Goal: Check status

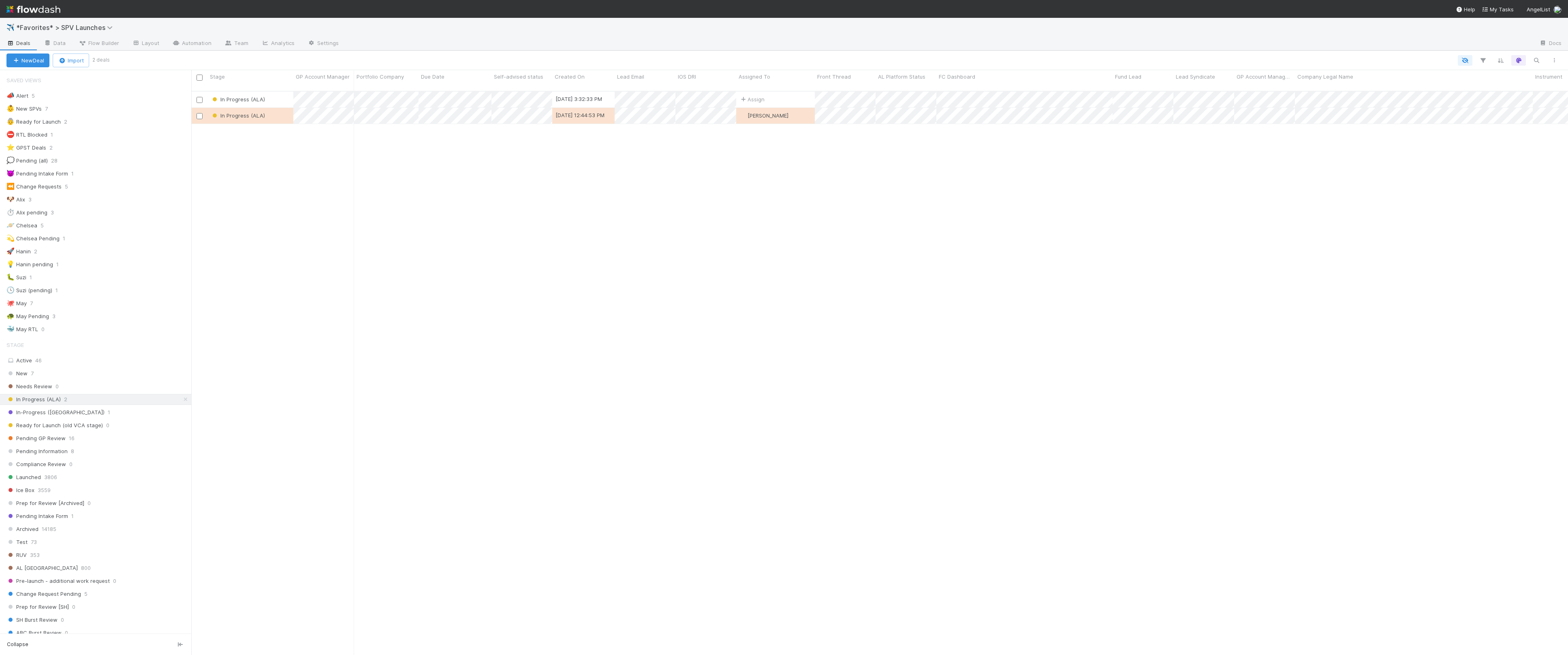
scroll to position [2, 0]
click at [91, 196] on div "🐶 Alix 3" at bounding box center [99, 197] width 185 height 10
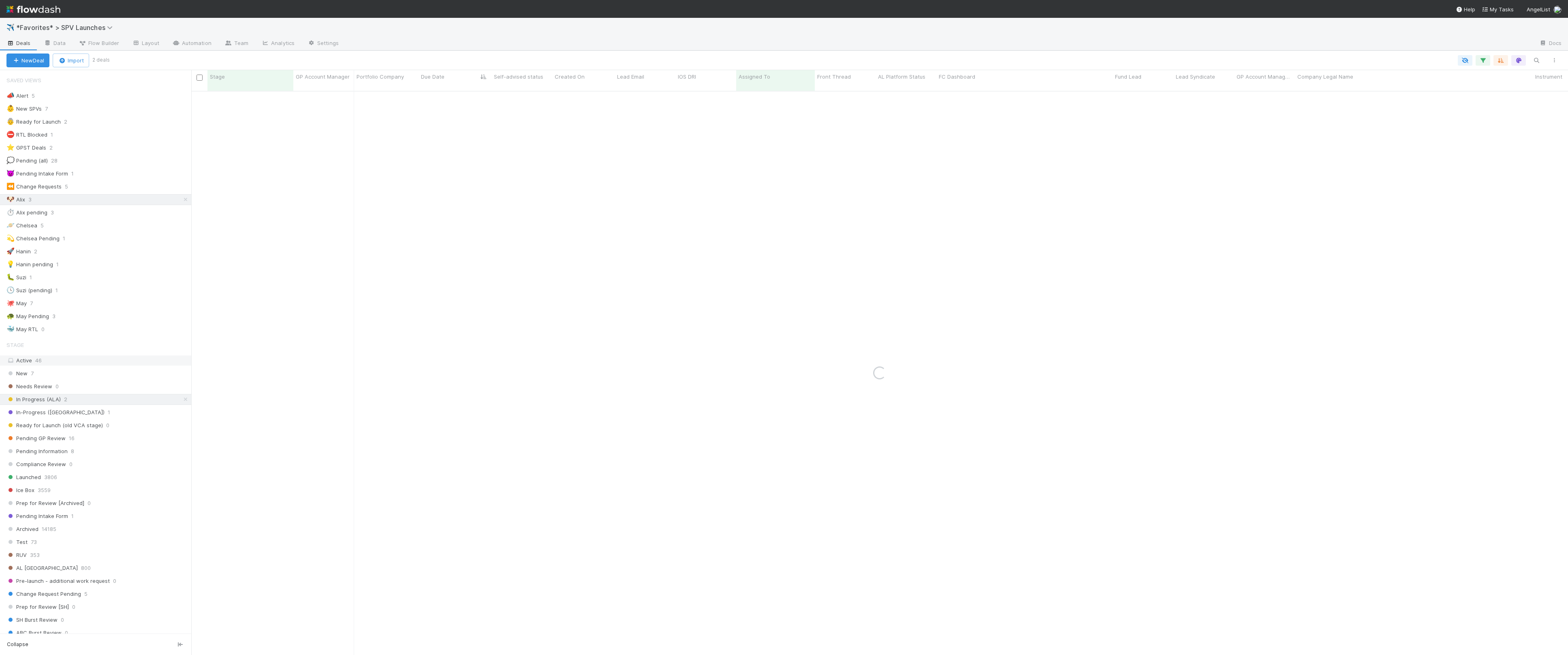
click at [130, 360] on div "Active 46" at bounding box center [98, 360] width 183 height 10
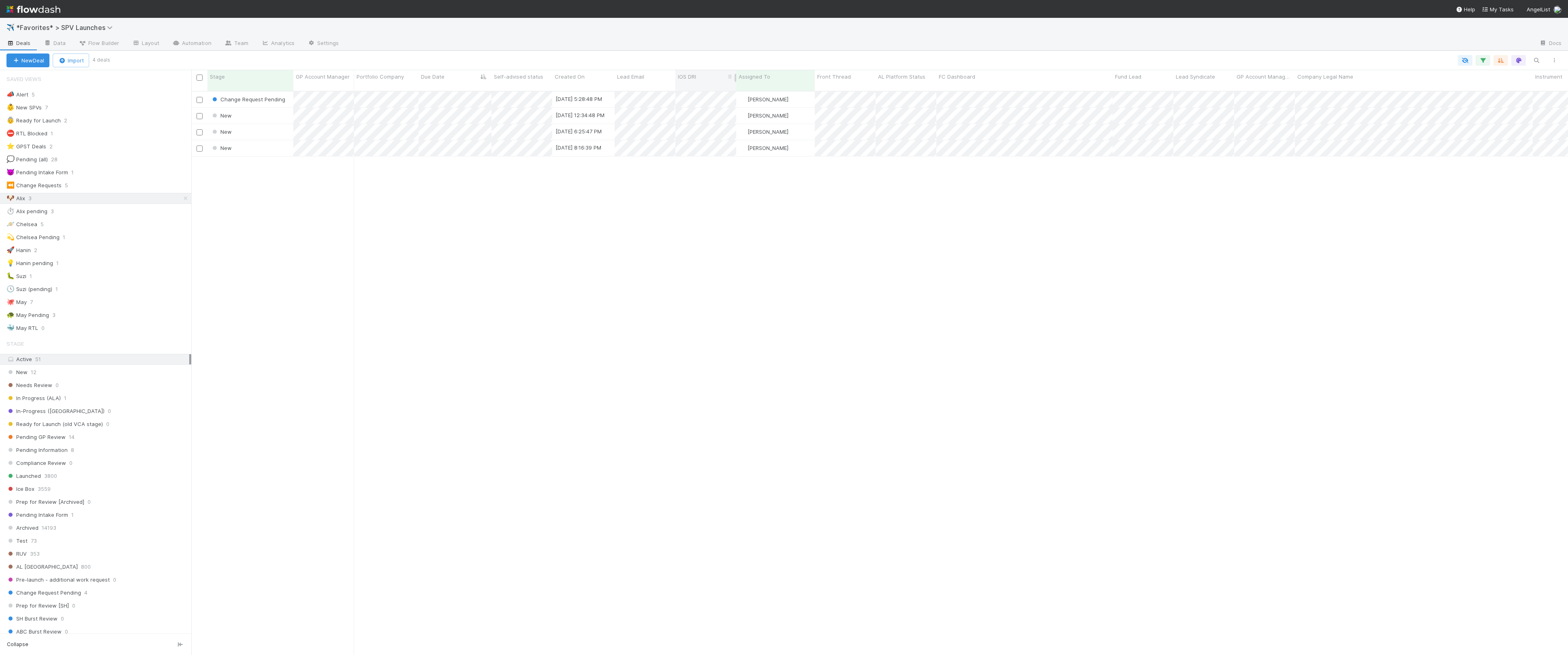
scroll to position [570, 1377]
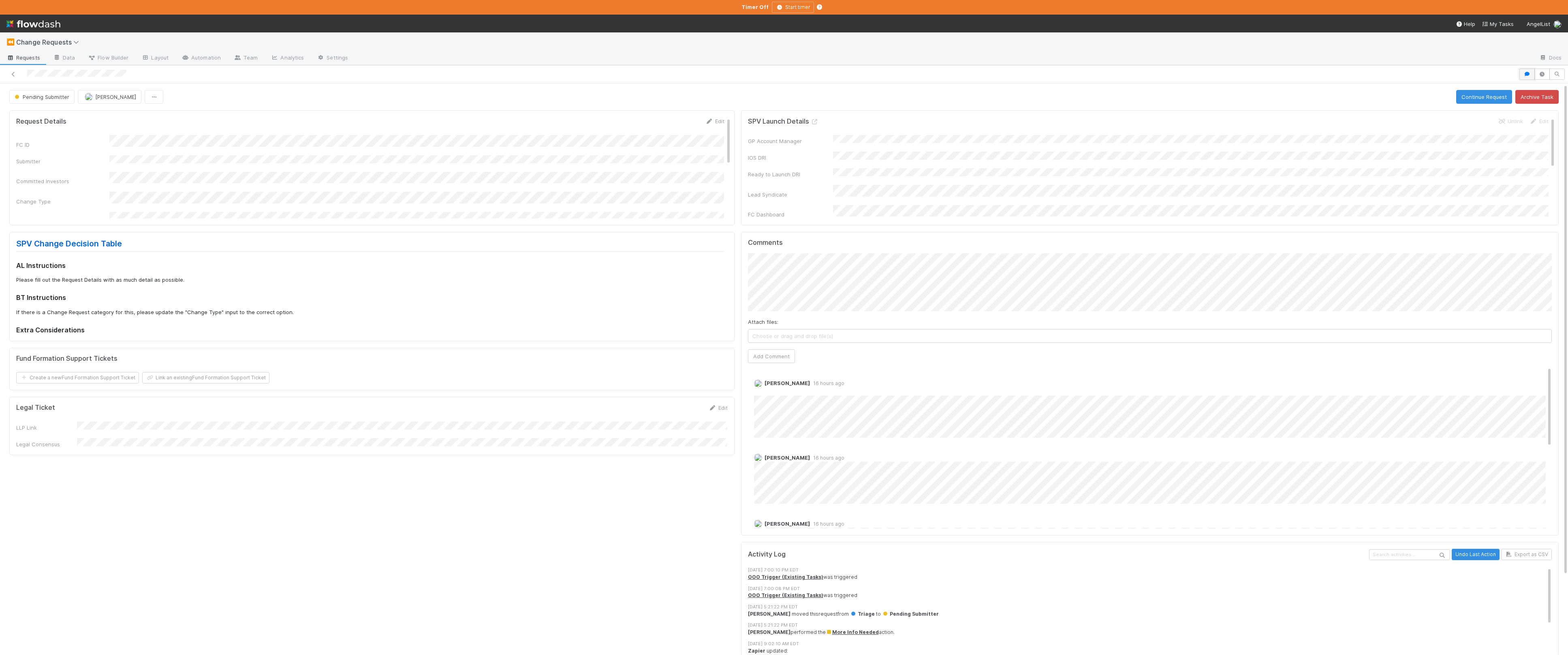
click at [1526, 72] on icon "button" at bounding box center [1527, 74] width 8 height 5
